Goal: Task Accomplishment & Management: Complete application form

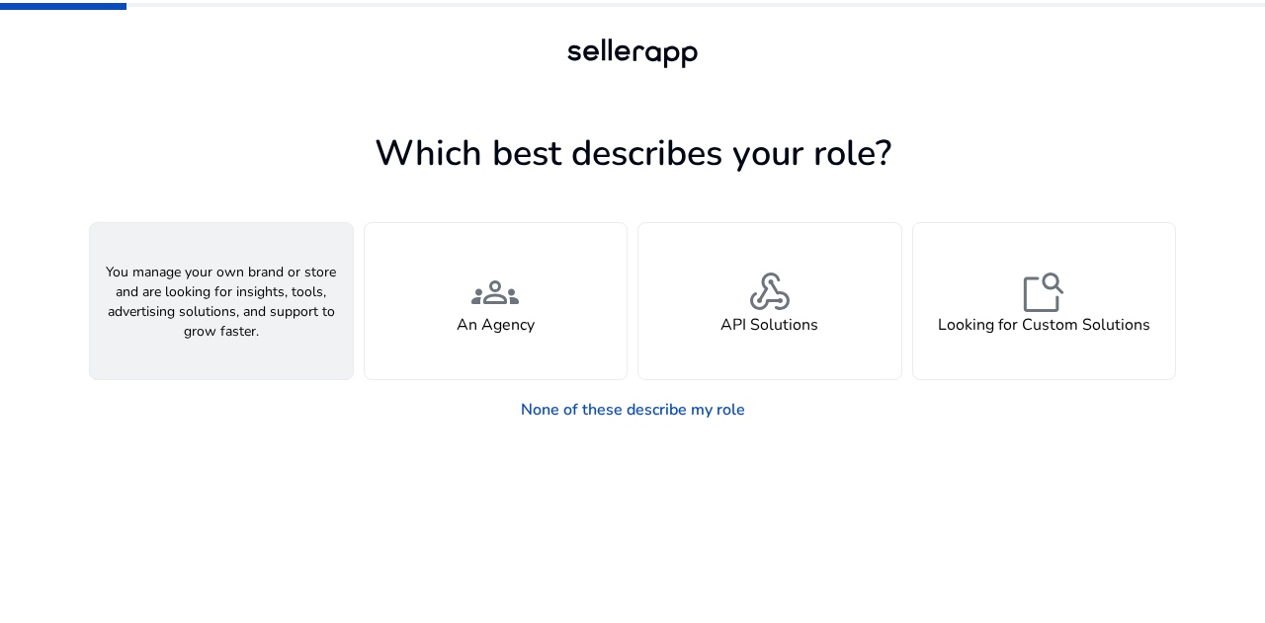
click at [228, 338] on div "person A Seller" at bounding box center [221, 301] width 263 height 156
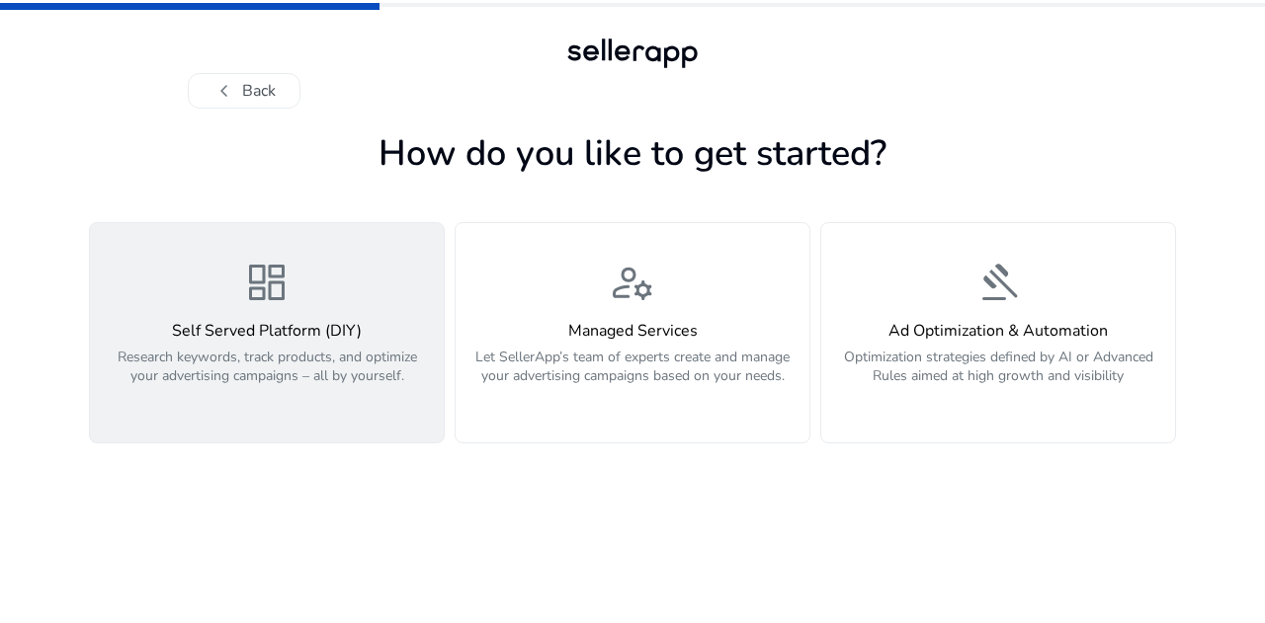
click at [295, 350] on p "Research keywords, track products, and optimize your advertising campaigns – al…" at bounding box center [267, 377] width 330 height 59
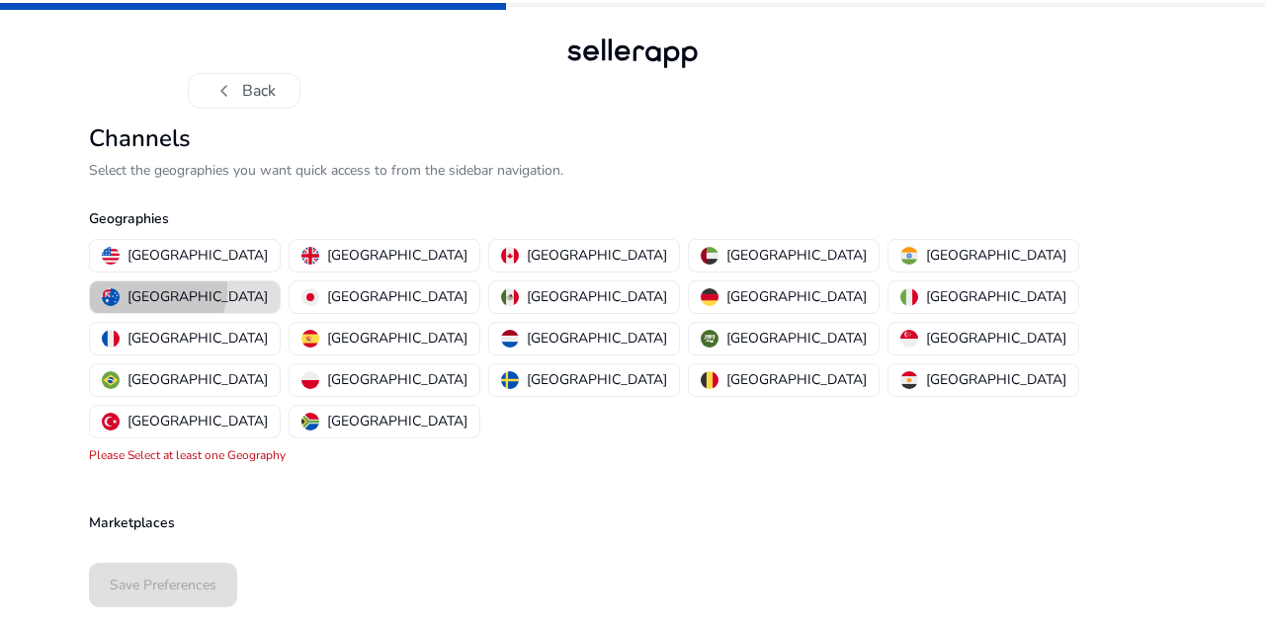
click at [268, 287] on p "[GEOGRAPHIC_DATA]" at bounding box center [197, 297] width 140 height 21
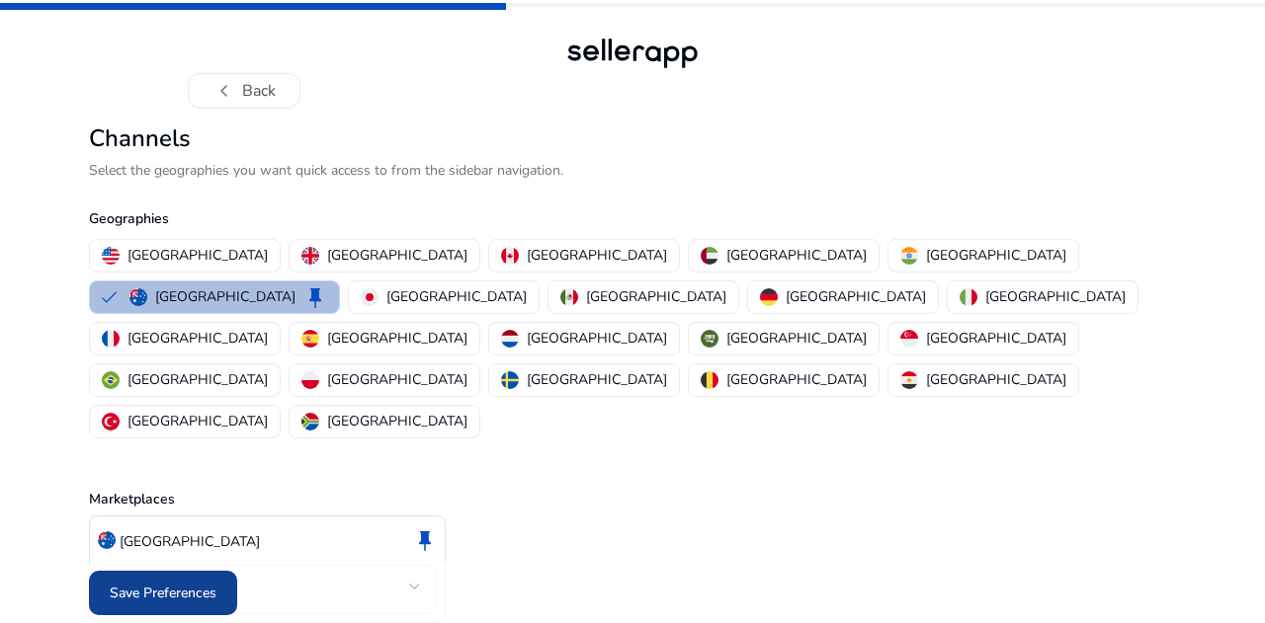
click at [196, 587] on span "Save Preferences" at bounding box center [163, 593] width 107 height 21
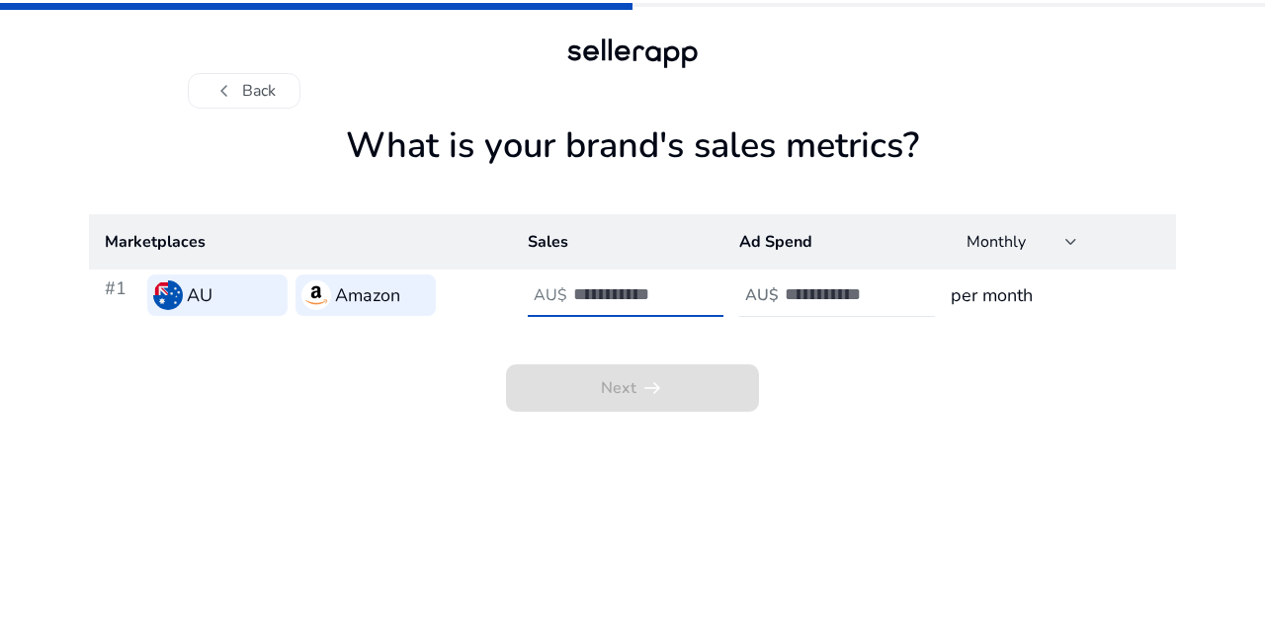
click at [623, 288] on input "number" at bounding box center [639, 295] width 133 height 22
type input "*"
click at [784, 288] on input "number" at bounding box center [850, 295] width 133 height 22
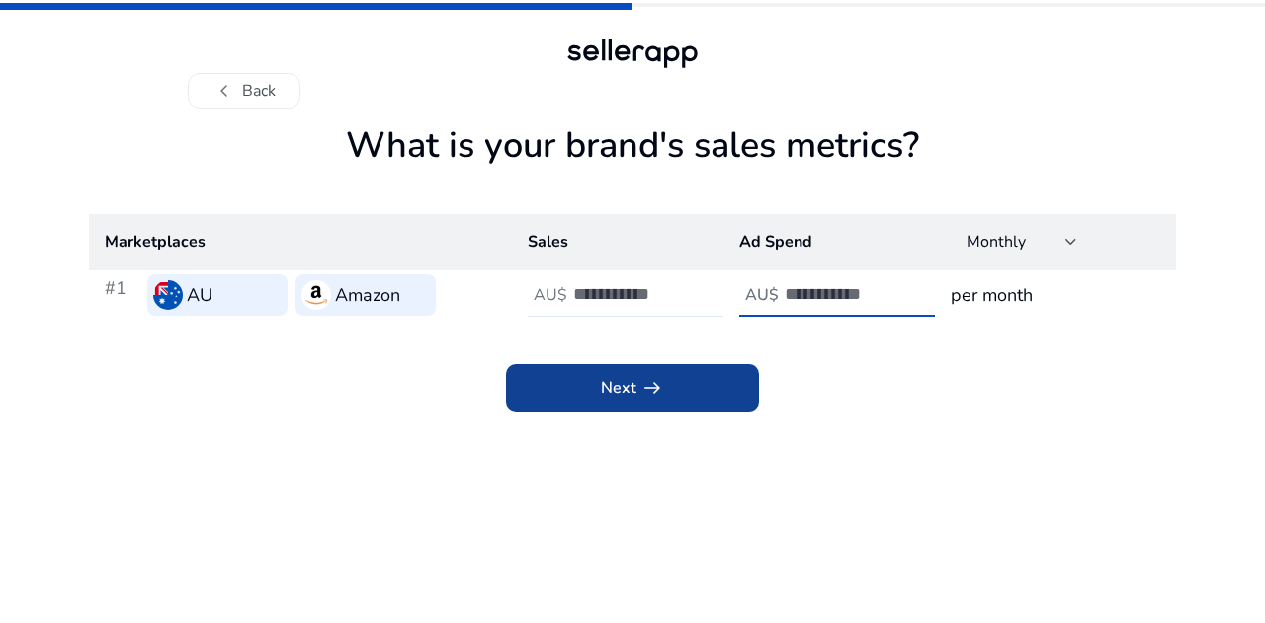
type input "*"
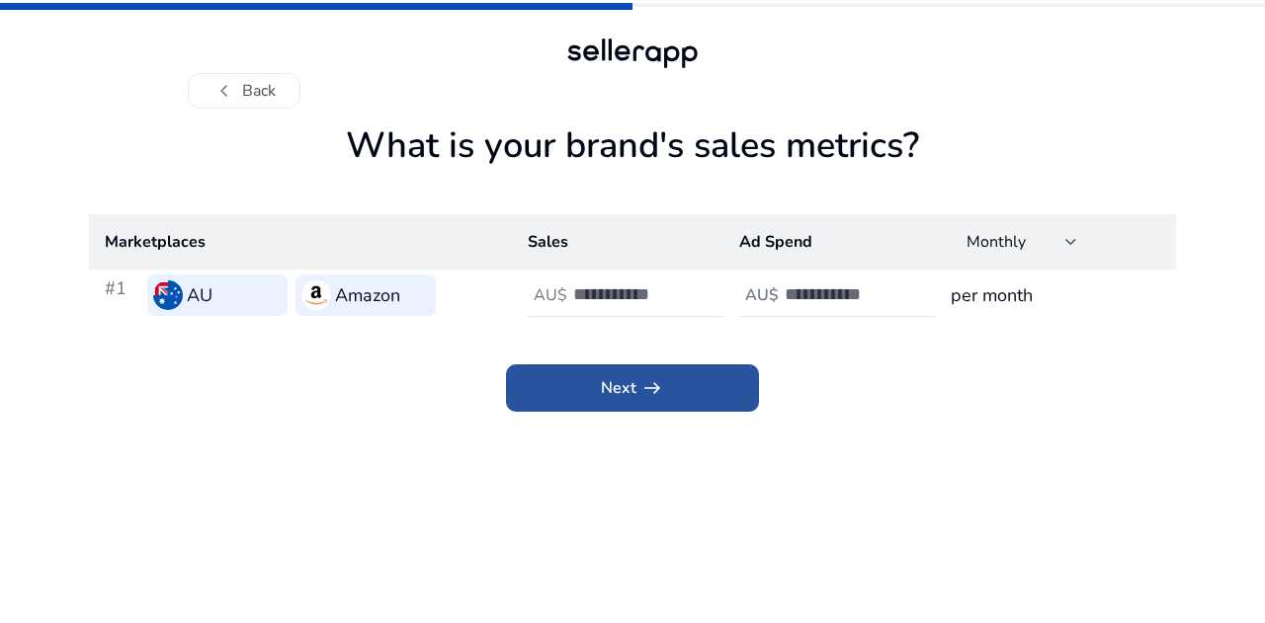
click at [597, 395] on span at bounding box center [632, 388] width 253 height 47
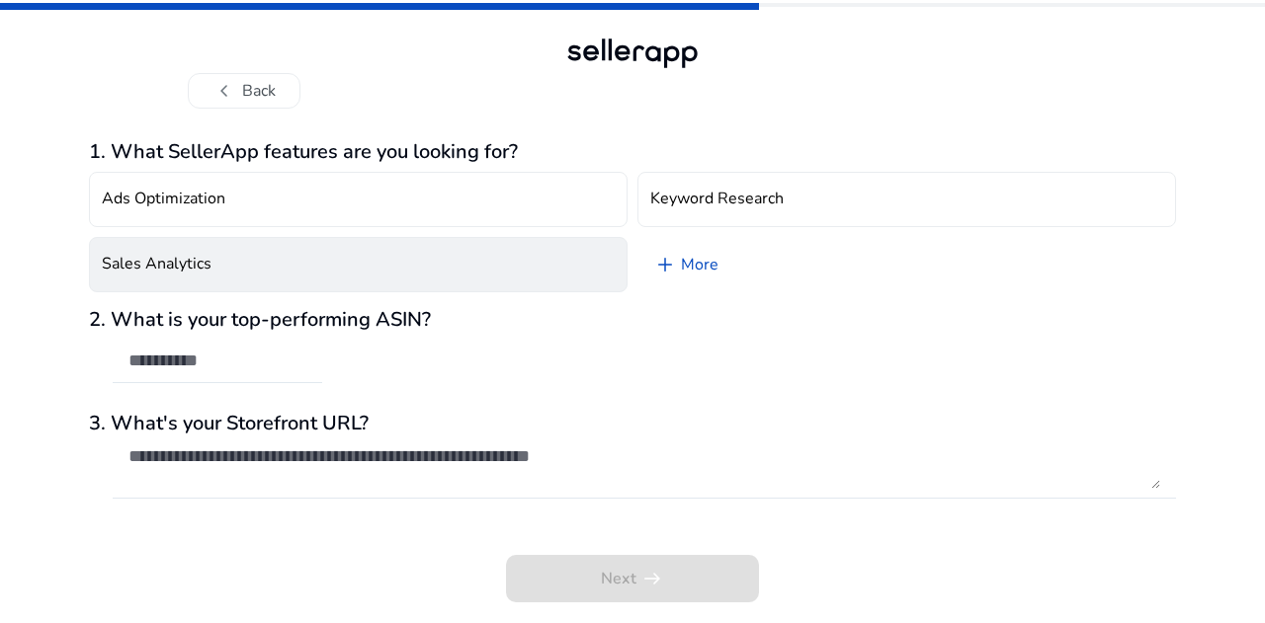
click at [491, 263] on button "Sales Analytics" at bounding box center [358, 264] width 538 height 55
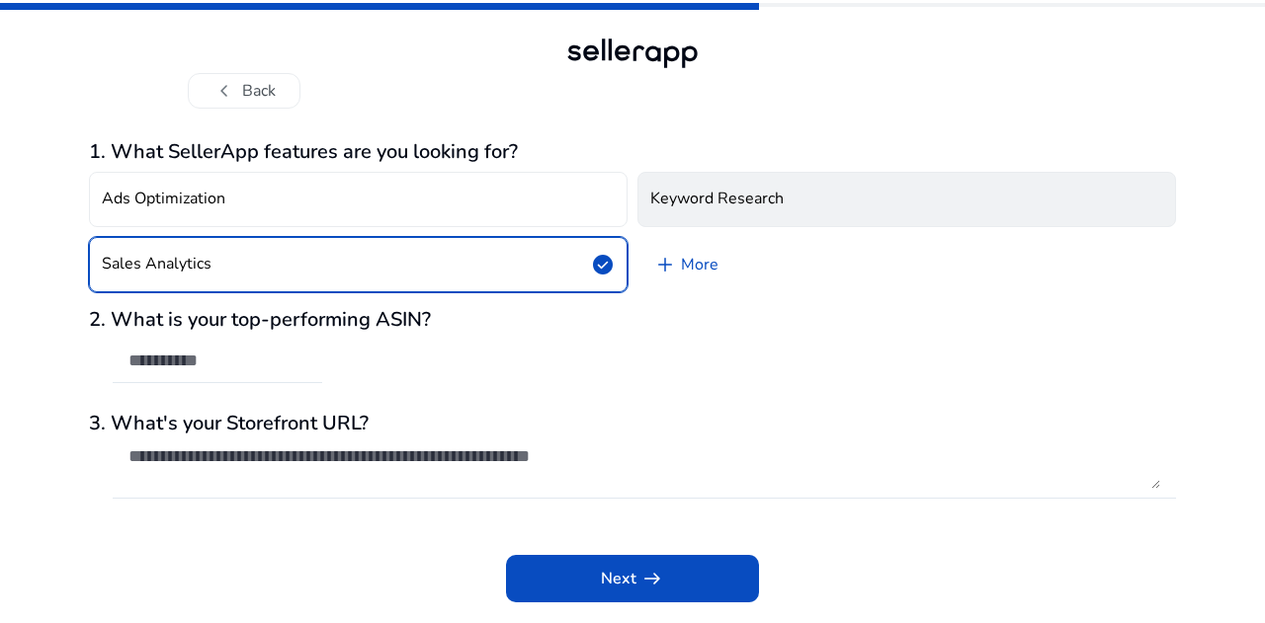
click at [731, 187] on button "Keyword Research" at bounding box center [906, 199] width 538 height 55
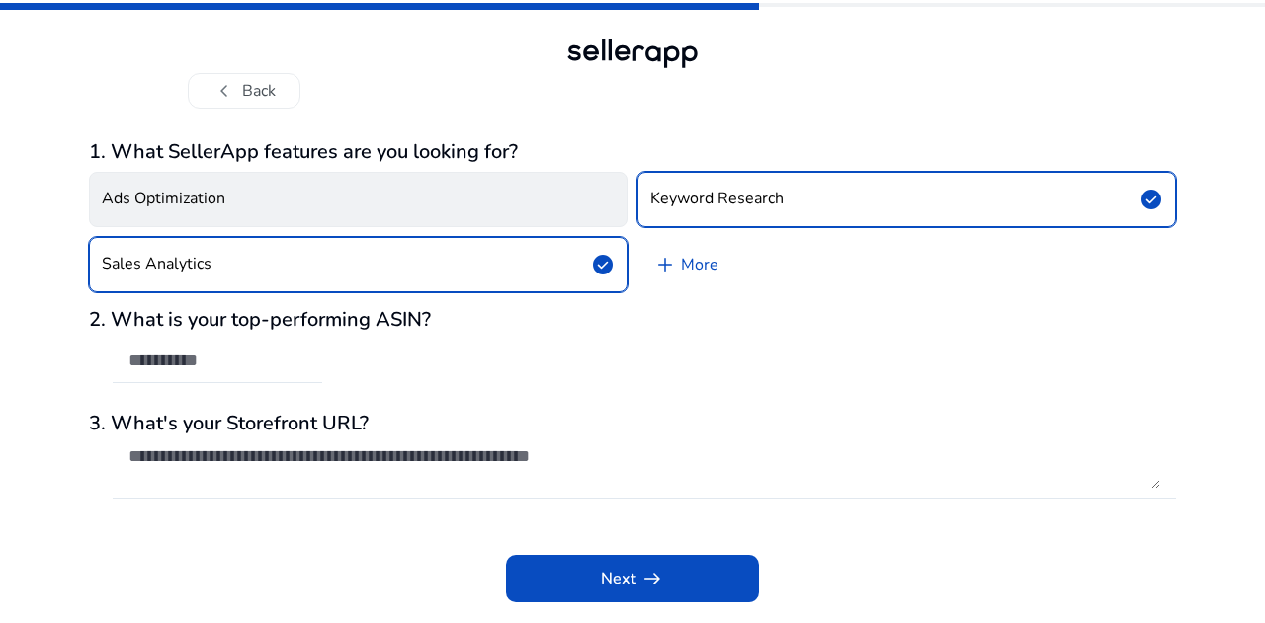
click at [541, 206] on button "Ads Optimization" at bounding box center [358, 199] width 538 height 55
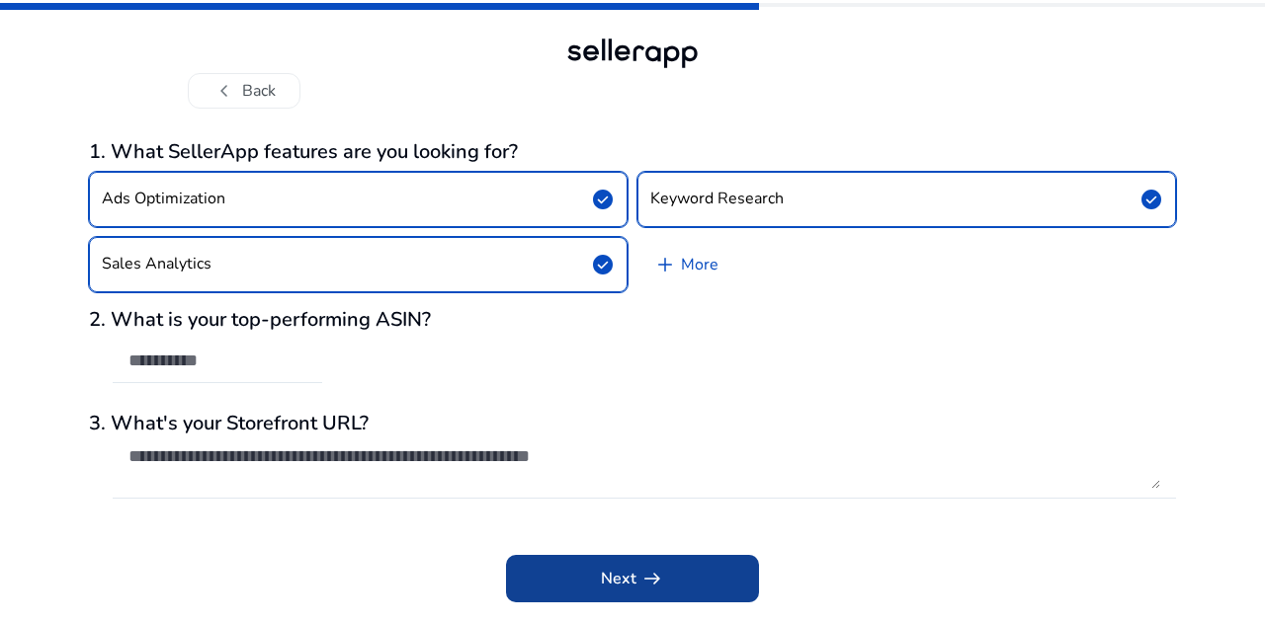
click at [658, 560] on span at bounding box center [632, 578] width 253 height 47
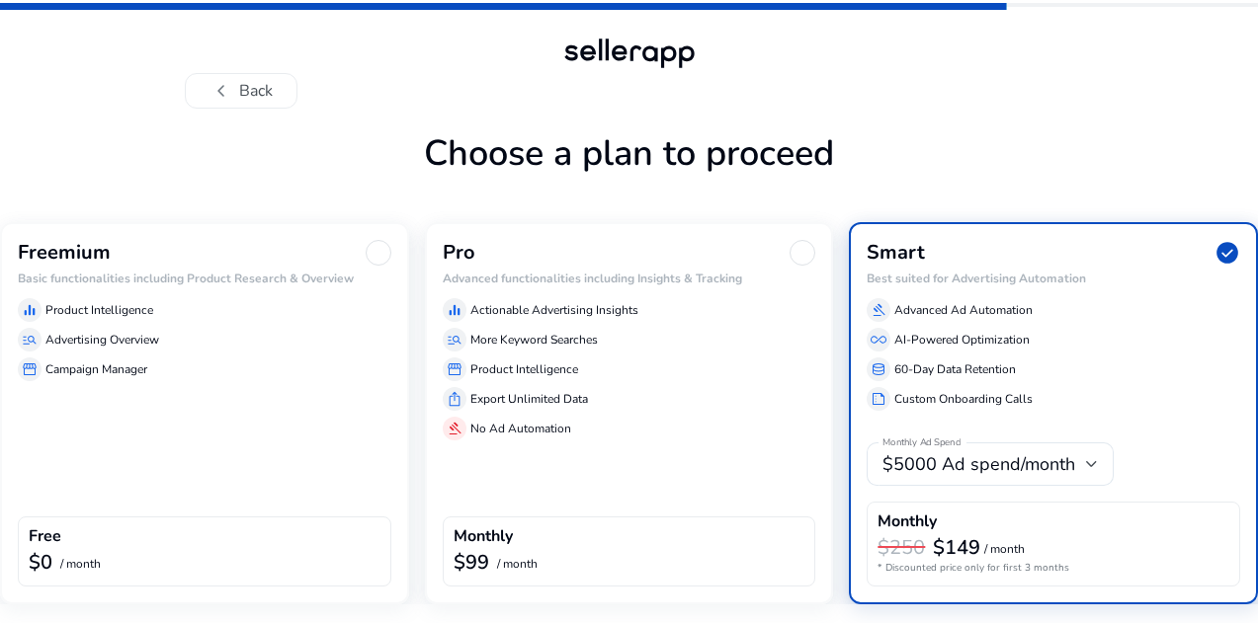
click at [155, 398] on div "Freemium Basic functionalities including Product Research & Overview equalizer …" at bounding box center [204, 413] width 409 height 382
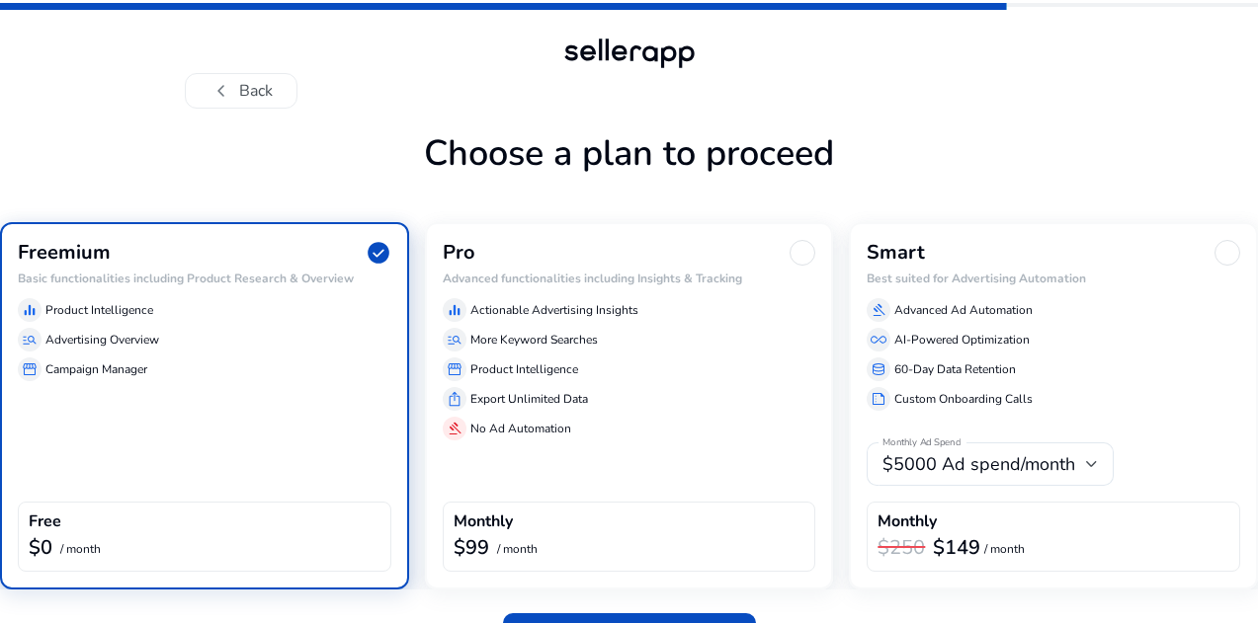
scroll to position [53, 0]
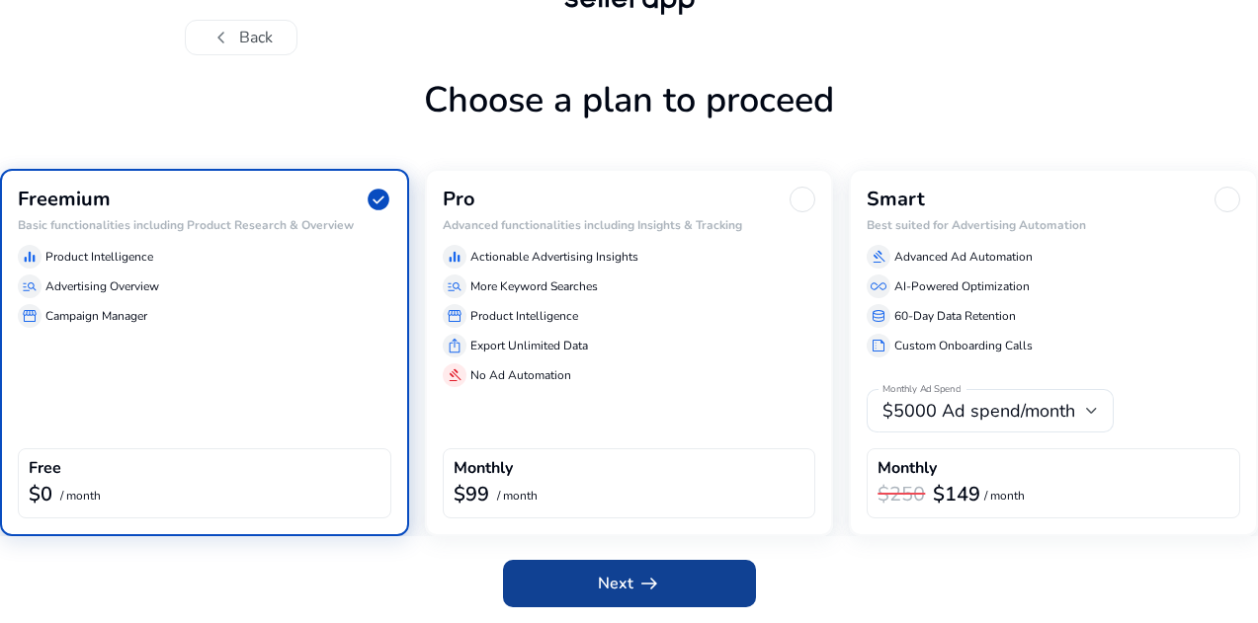
click at [565, 580] on span at bounding box center [629, 583] width 253 height 47
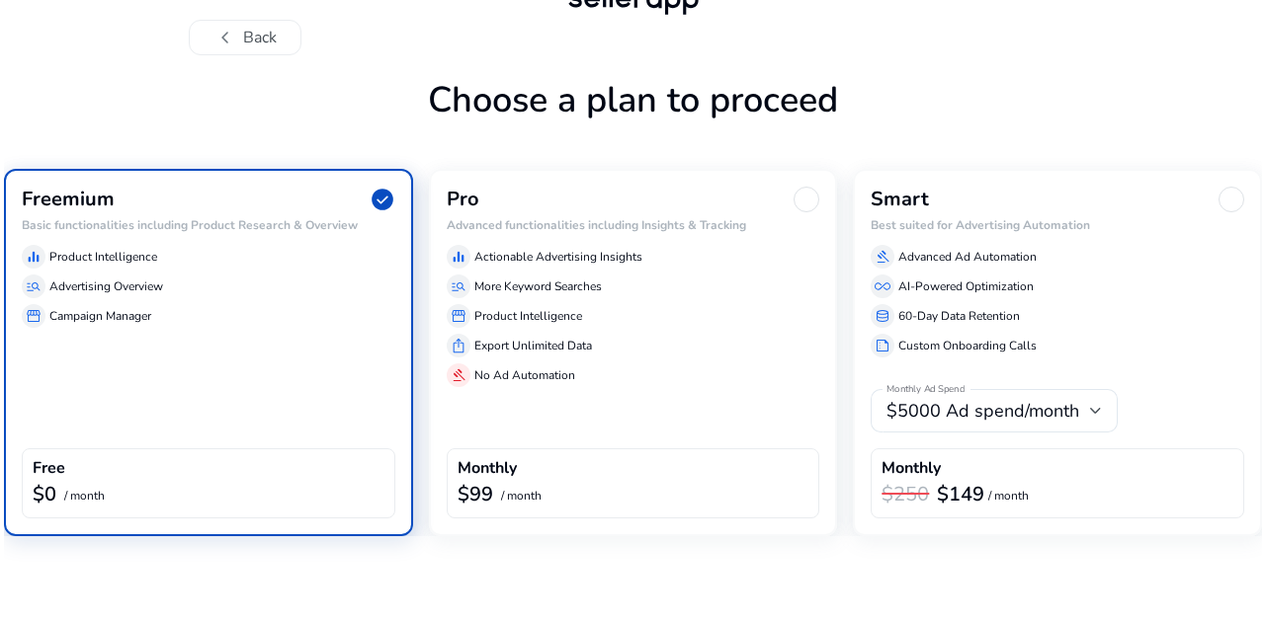
scroll to position [0, 0]
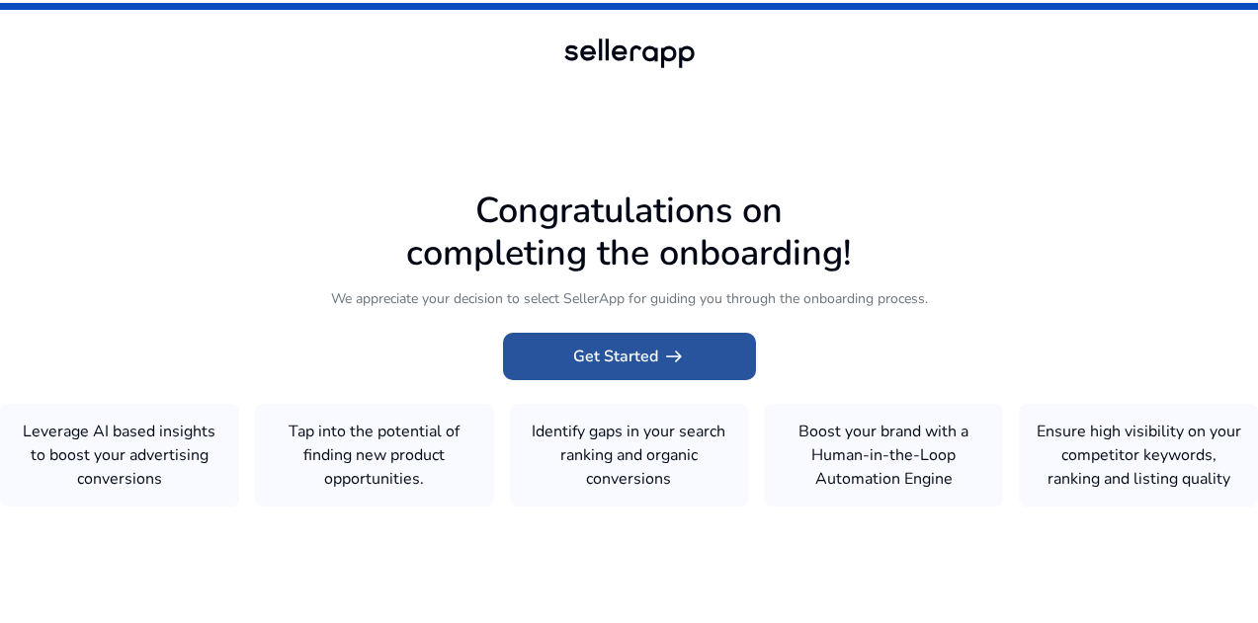
click at [624, 346] on span "Get Started arrow_right_alt" at bounding box center [629, 357] width 113 height 24
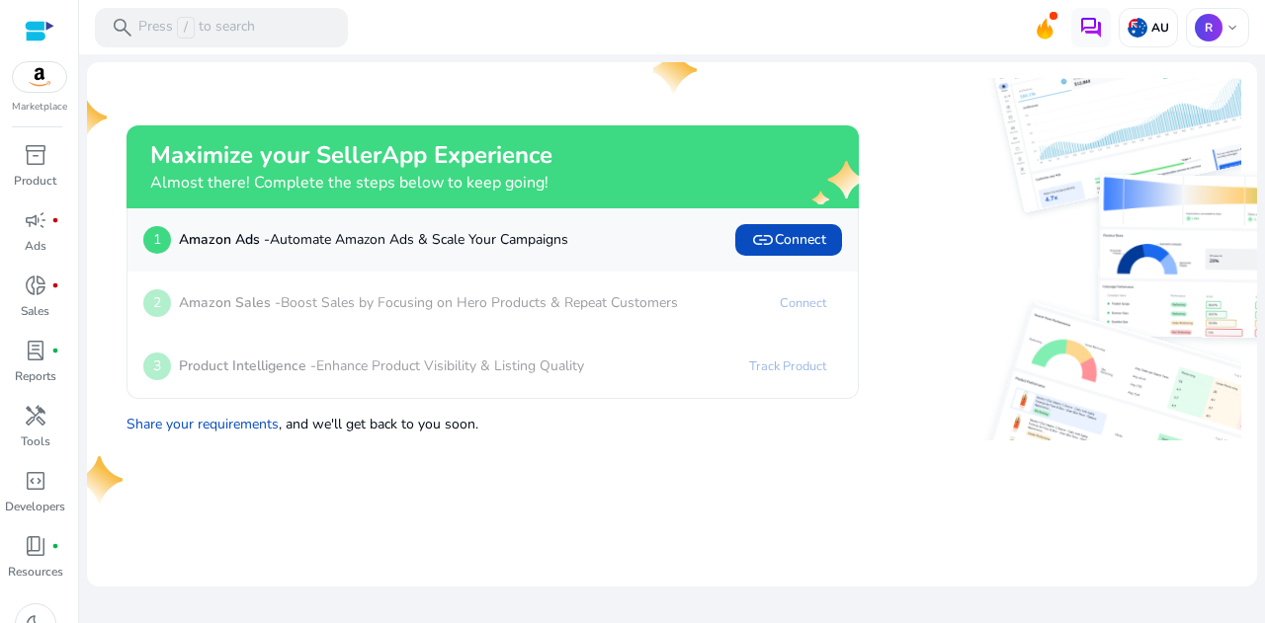
click at [527, 295] on p "Amazon Sales - Boost Sales by Focusing on Hero Products & Repeat Customers" at bounding box center [428, 302] width 499 height 21
click at [26, 163] on span "inventory_2" at bounding box center [36, 155] width 24 height 24
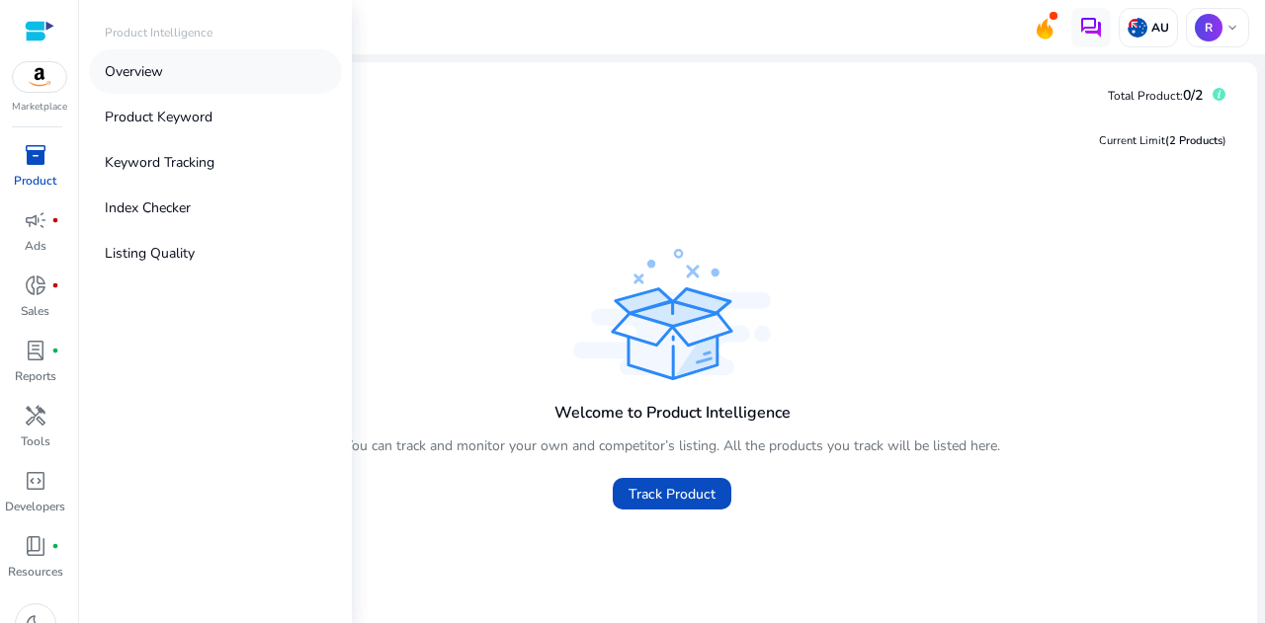
click at [146, 83] on link "Overview" at bounding box center [215, 71] width 253 height 44
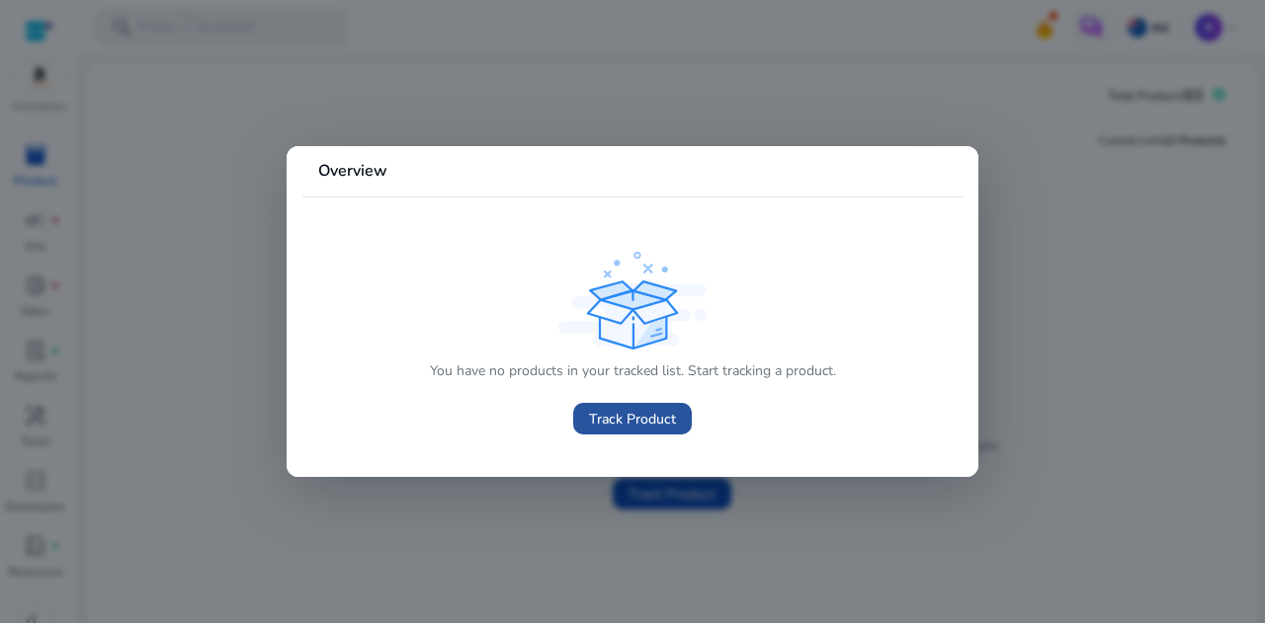
click at [627, 423] on span "Track Product" at bounding box center [632, 419] width 87 height 21
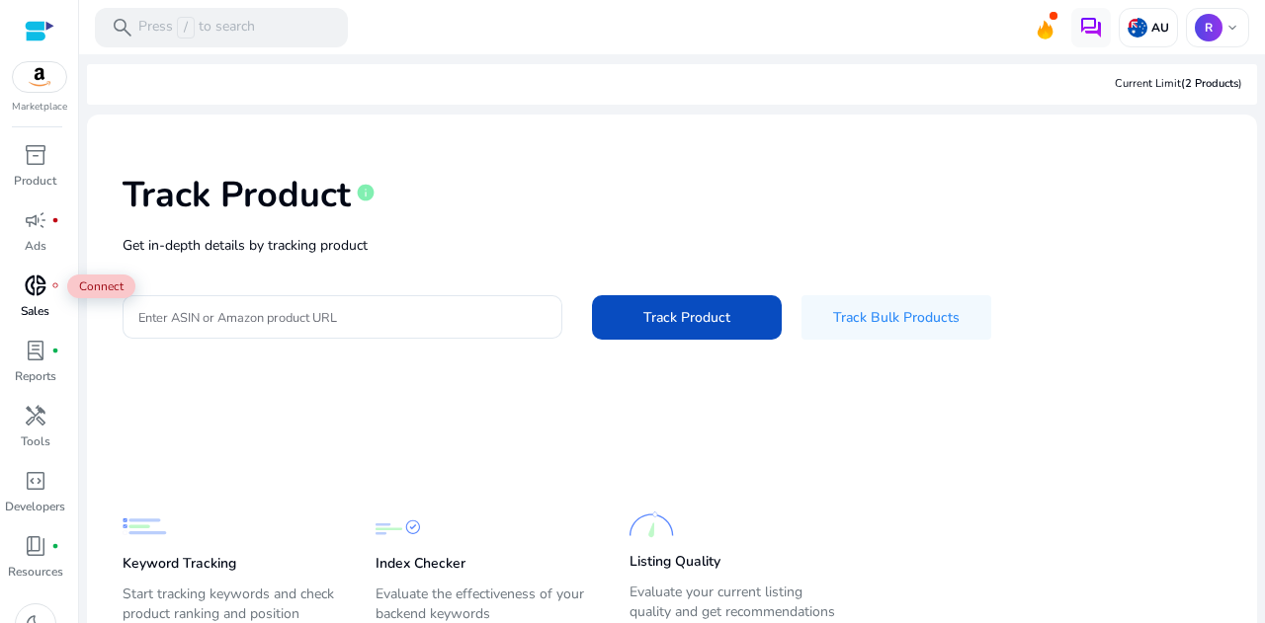
click at [45, 292] on span "donut_small" at bounding box center [36, 286] width 24 height 24
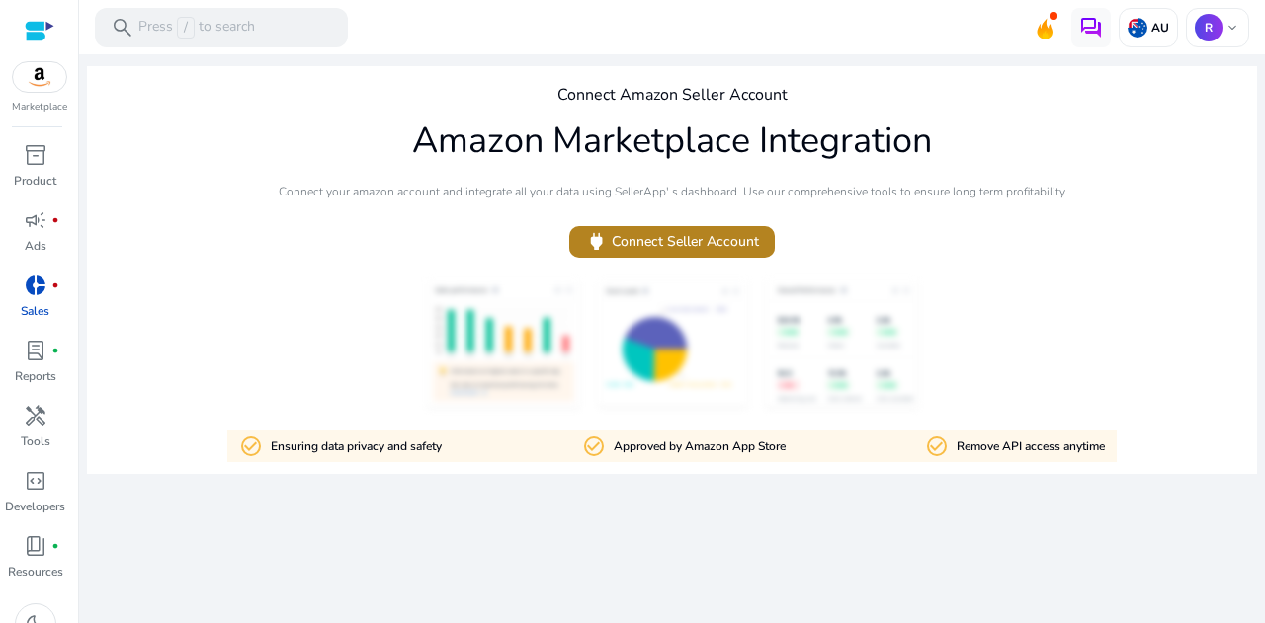
click at [666, 250] on span "power Connect Seller Account" at bounding box center [672, 241] width 174 height 23
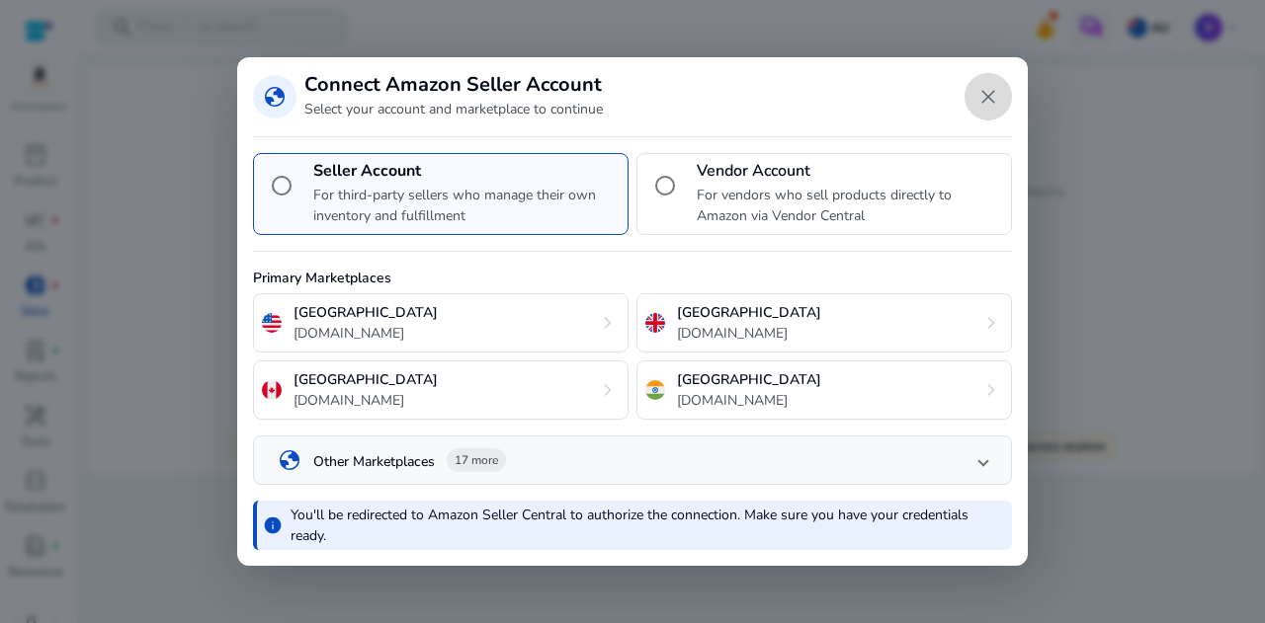
click at [992, 109] on span "Close dialog" at bounding box center [987, 96] width 47 height 47
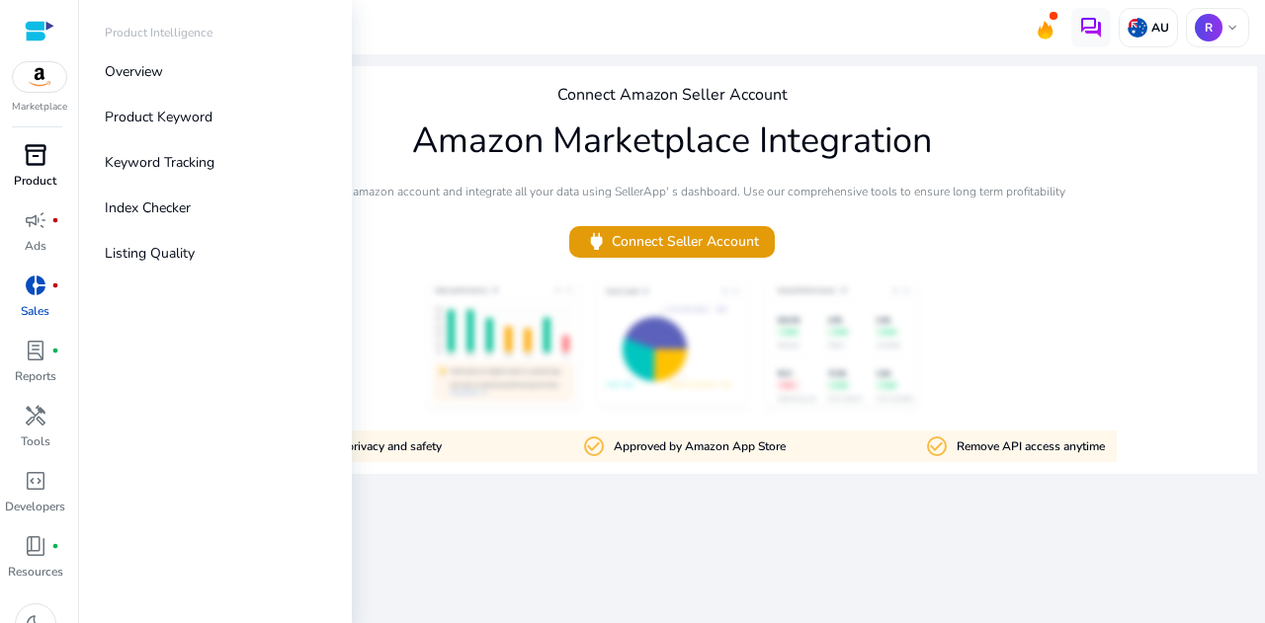
click at [41, 172] on p "Product" at bounding box center [35, 181] width 42 height 18
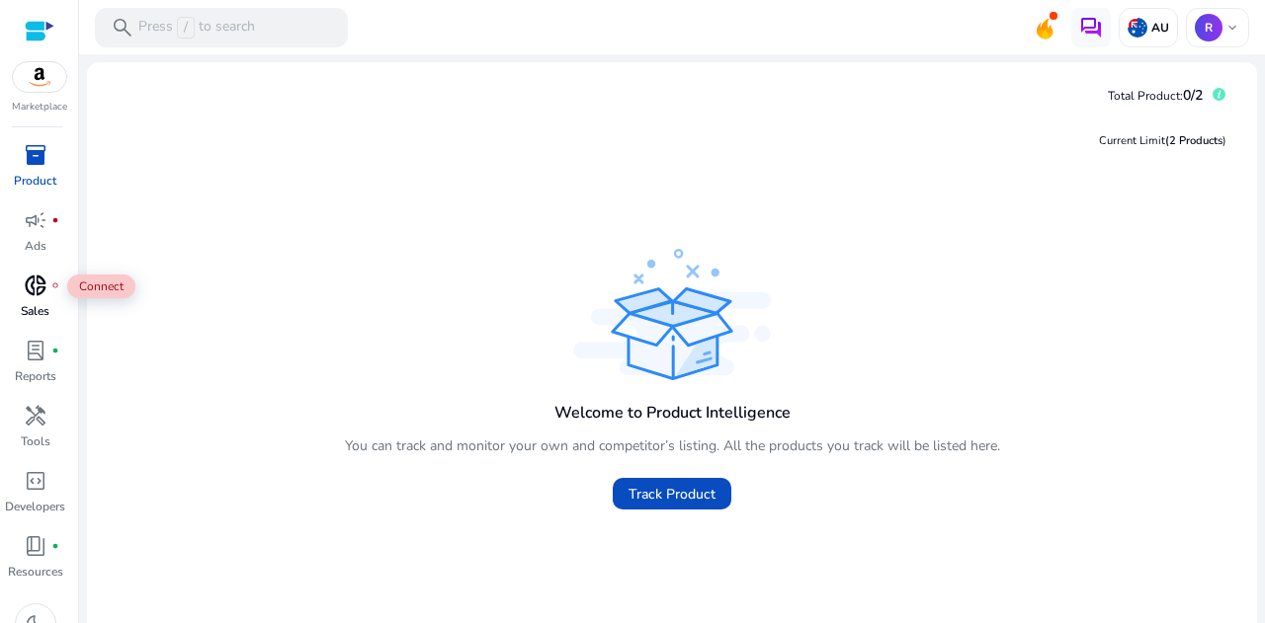
click at [48, 295] on div "donut_small fiber_manual_record" at bounding box center [35, 286] width 55 height 32
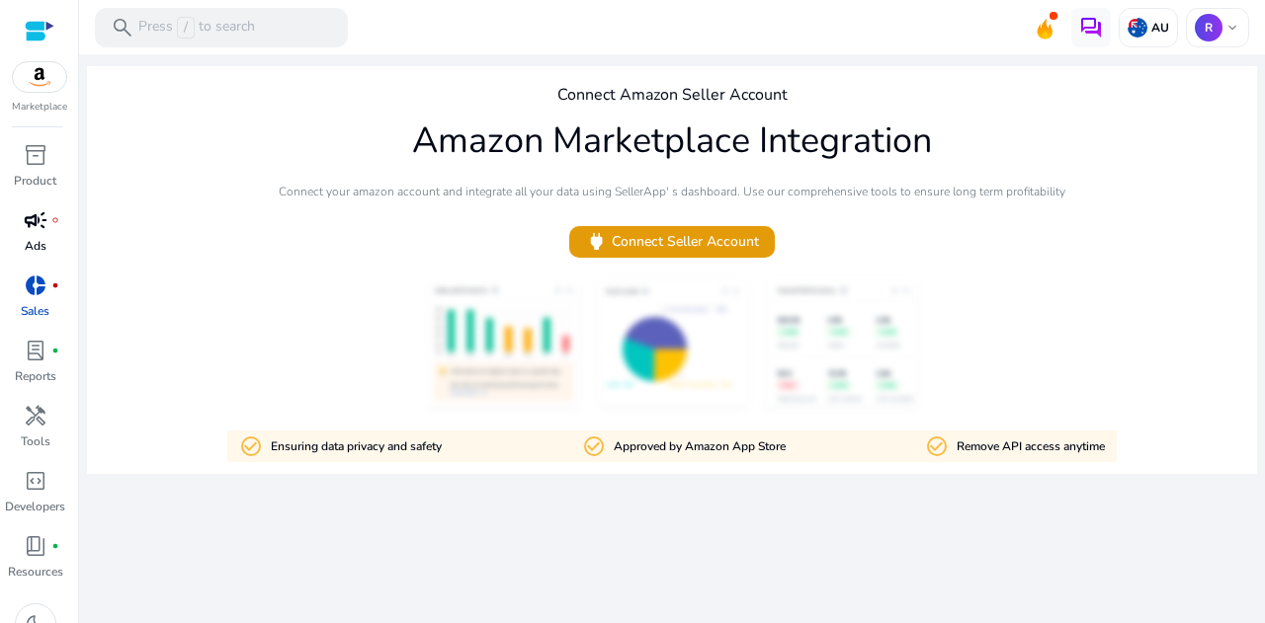
click at [32, 220] on span "campaign" at bounding box center [36, 220] width 24 height 24
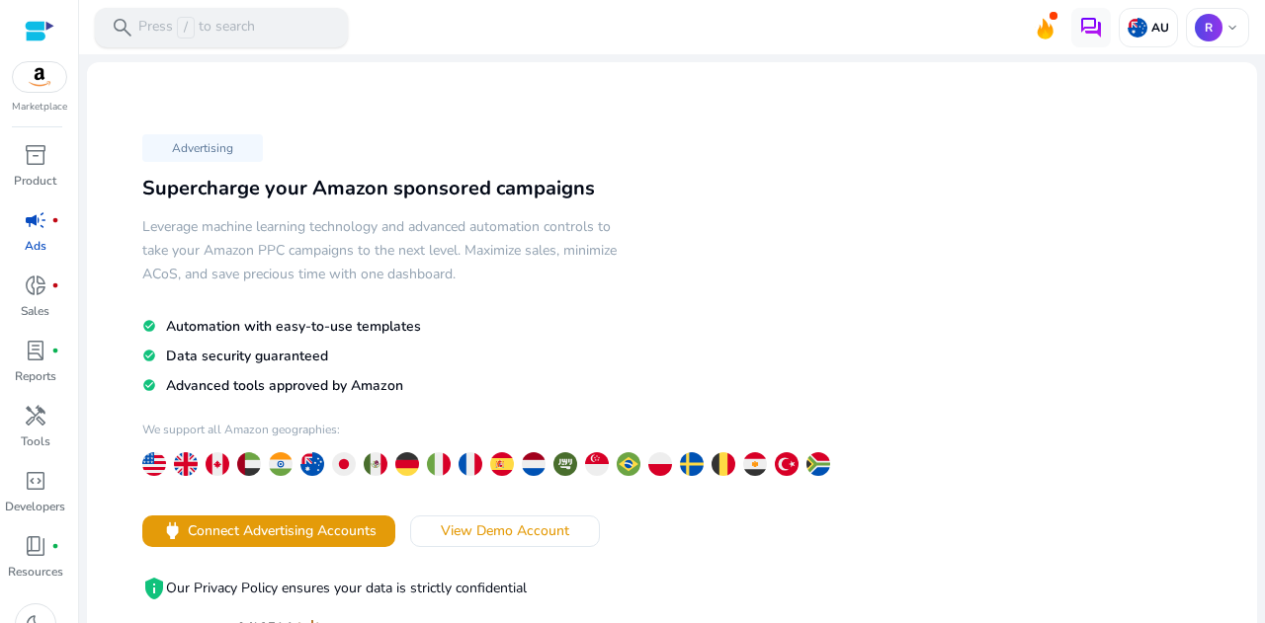
click at [212, 28] on p "Press / to search" at bounding box center [196, 28] width 117 height 22
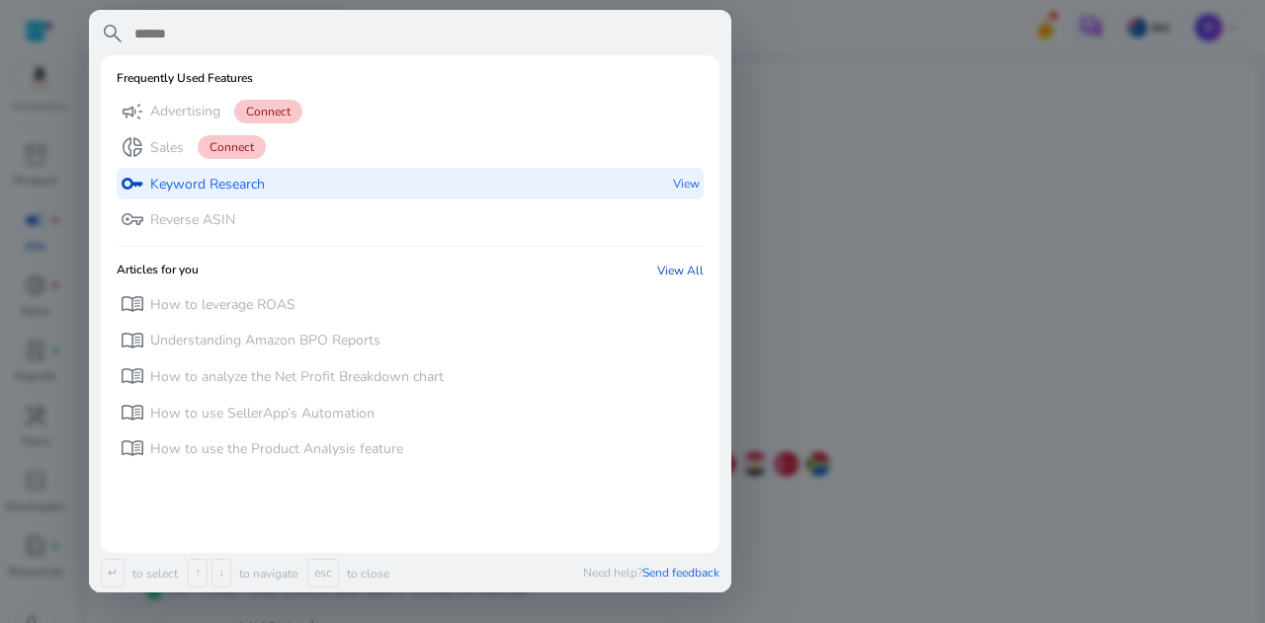
drag, startPoint x: 212, startPoint y: 28, endPoint x: 184, endPoint y: 189, distance: 163.6
click at [184, 189] on div "search Frequently Used Features campaign Advertising Connect donut_small Sales …" at bounding box center [410, 301] width 642 height 583
click at [685, 191] on p "View" at bounding box center [686, 184] width 27 height 33
